Goal: Task Accomplishment & Management: Manage account settings

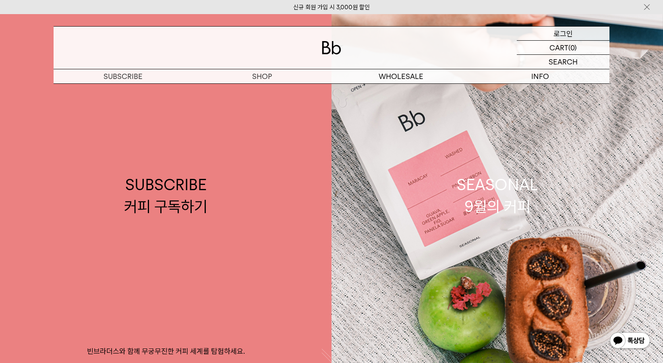
click at [553, 32] on div "LOGIN 로그인" at bounding box center [563, 34] width 93 height 14
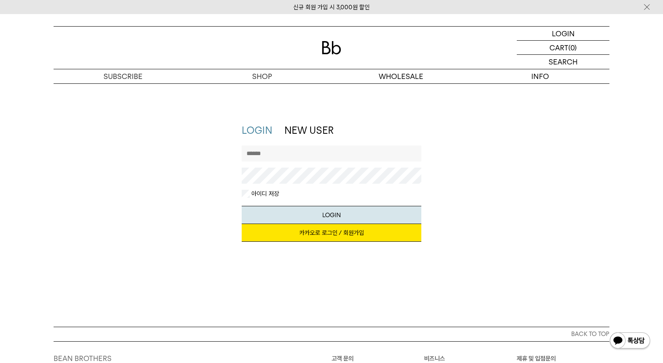
type input "*********"
click at [335, 240] on link "카카오로 로그인 / 회원가입" at bounding box center [332, 233] width 180 height 18
click at [331, 48] on img at bounding box center [331, 47] width 19 height 13
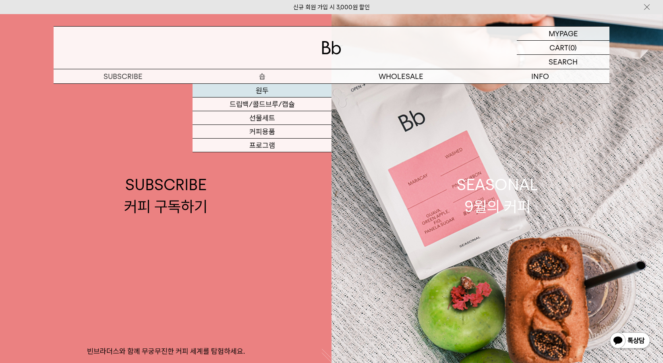
click at [259, 89] on link "원두" at bounding box center [262, 91] width 139 height 14
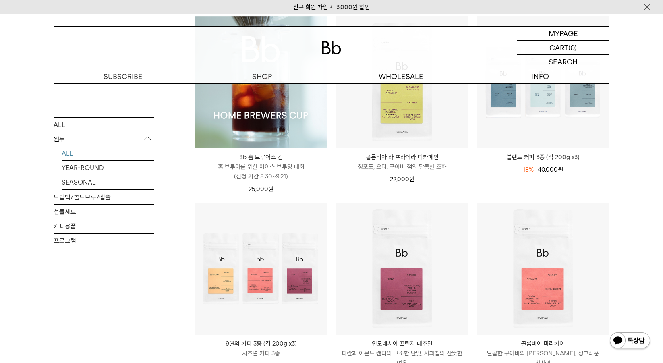
scroll to position [121, 0]
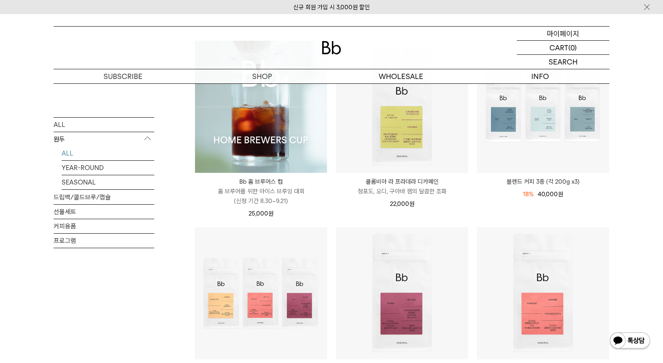
click at [558, 33] on p "마이페이지" at bounding box center [563, 34] width 32 height 14
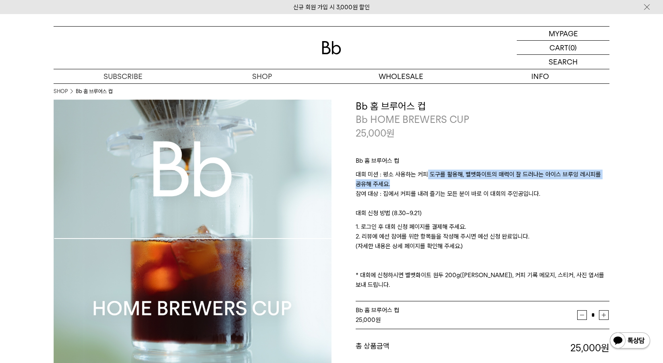
drag, startPoint x: 425, startPoint y: 174, endPoint x: 491, endPoint y: 182, distance: 66.1
click at [491, 182] on p "대회 미션 : 평소 사용하는 커피 도구를 활용해, 벨벳화이트의 매력이 잘 드러나는 아이스 브루잉 레시피를 공유해 주세요. 참여 대상 : 집에서…" at bounding box center [483, 189] width 254 height 39
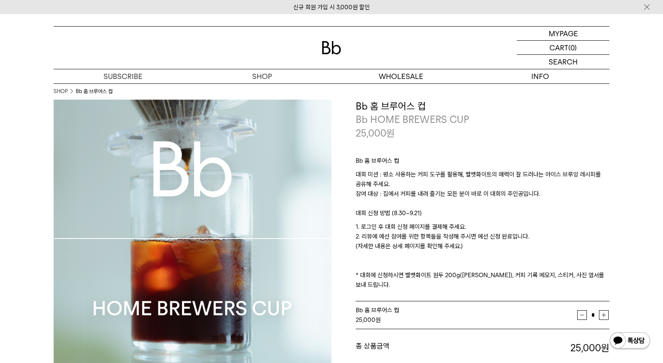
click at [568, 236] on p "1. 로그인 후 대회 신청 페이지를 결제해 주세요. 2. 리뷰에 예선 참여를 위한 항목들을 작성해 주시면 예선 신청 완료입니다. (자세한 내용…" at bounding box center [483, 256] width 254 height 68
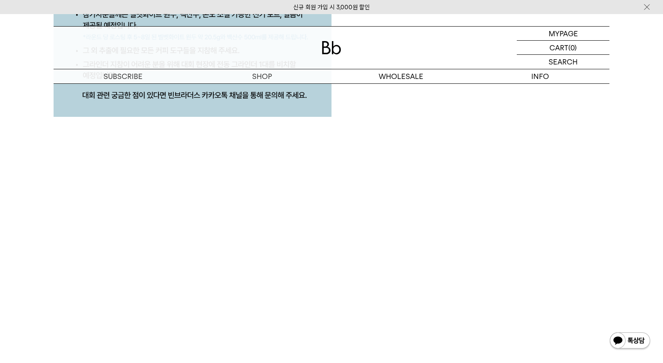
scroll to position [4068, 0]
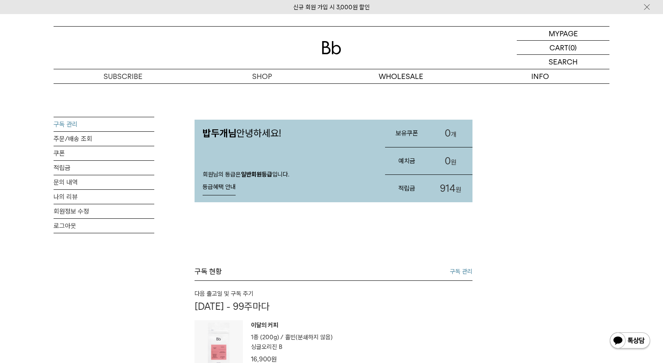
click at [80, 124] on link "구독 관리" at bounding box center [104, 124] width 101 height 14
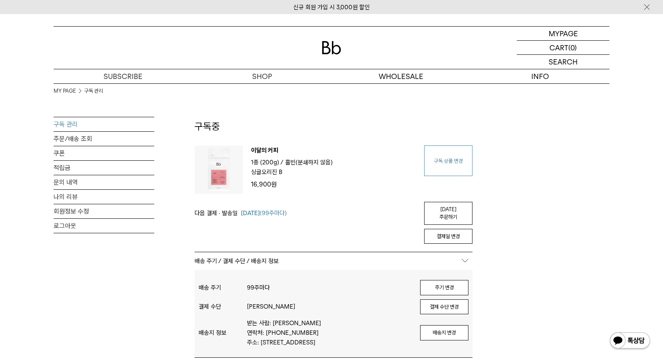
type input "*********"
click at [448, 176] on link "구독 상품 변경" at bounding box center [448, 160] width 48 height 31
click at [449, 168] on link "구독 상품 변경" at bounding box center [448, 160] width 48 height 31
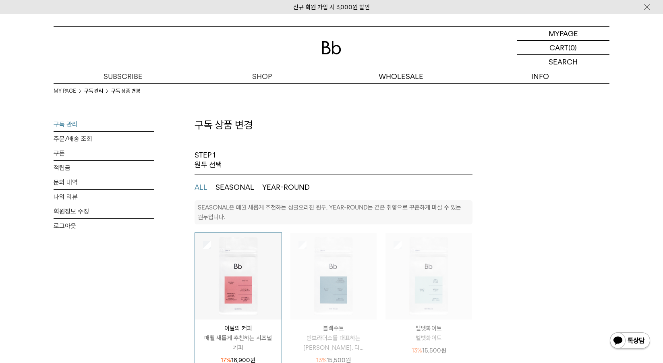
select select "**"
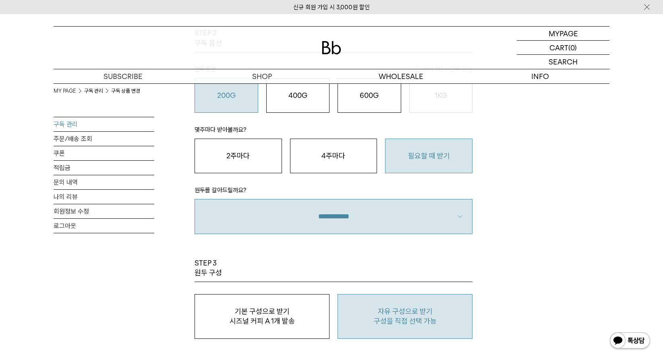
scroll to position [524, 0]
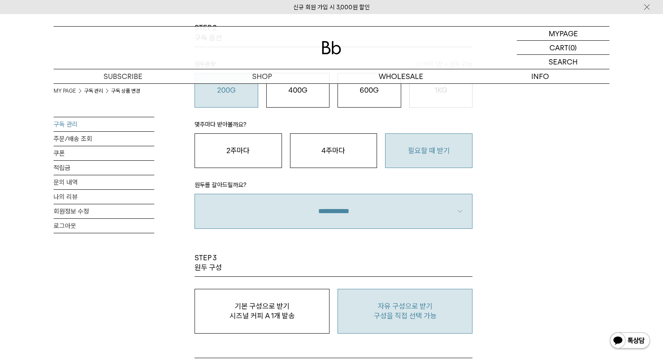
click at [398, 305] on p "자유 구성으로 받기" at bounding box center [405, 306] width 126 height 10
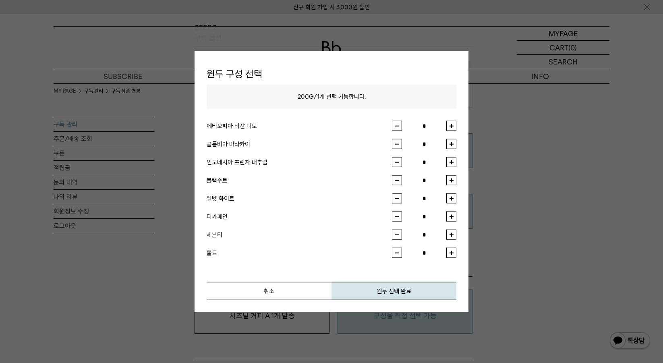
click at [446, 145] on button "button" at bounding box center [451, 144] width 10 height 10
type input "*"
click at [406, 284] on button "원두 선택 완료" at bounding box center [393, 291] width 125 height 18
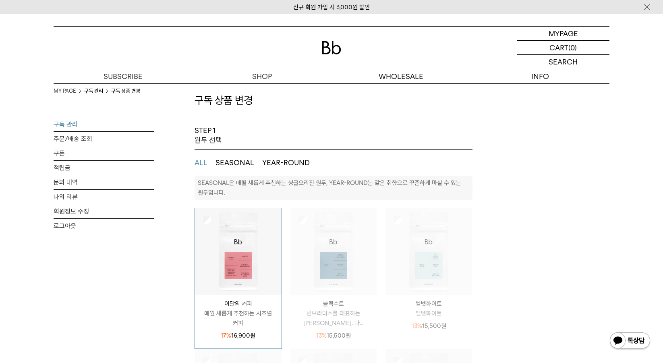
scroll to position [0, 0]
